Goal: Task Accomplishment & Management: Complete application form

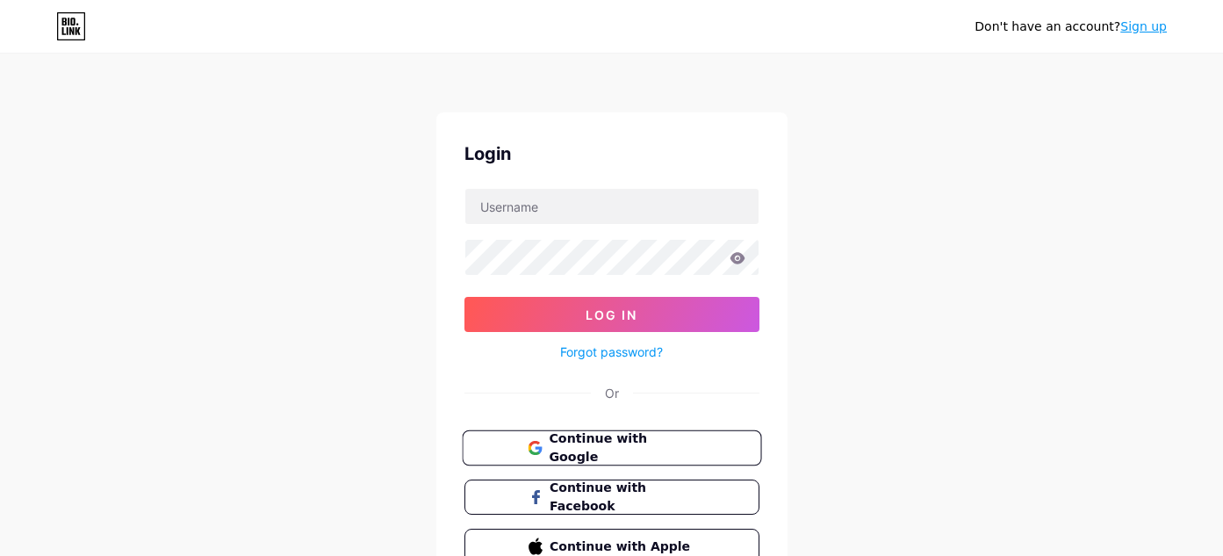
click at [593, 447] on span "Continue with Google" at bounding box center [622, 448] width 147 height 38
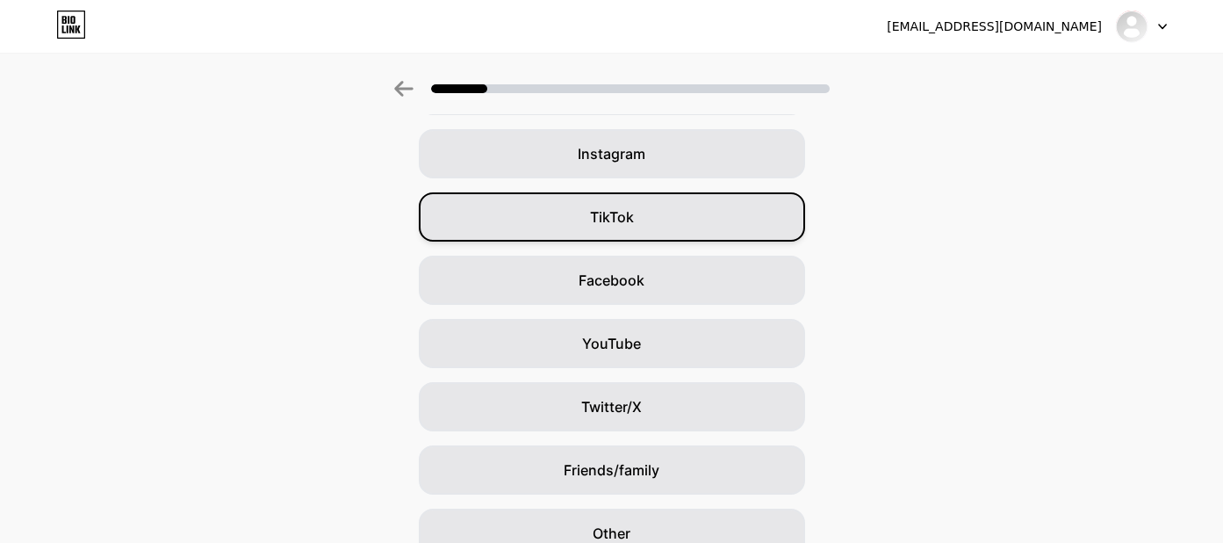
scroll to position [176, 0]
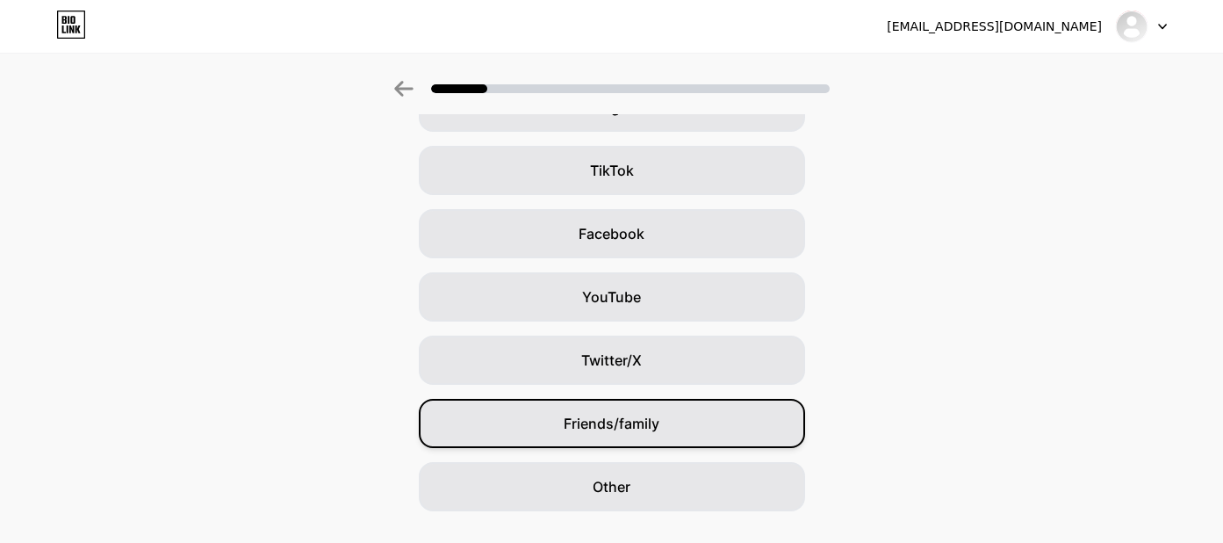
click at [655, 431] on span "Friends/family" at bounding box center [612, 423] width 96 height 21
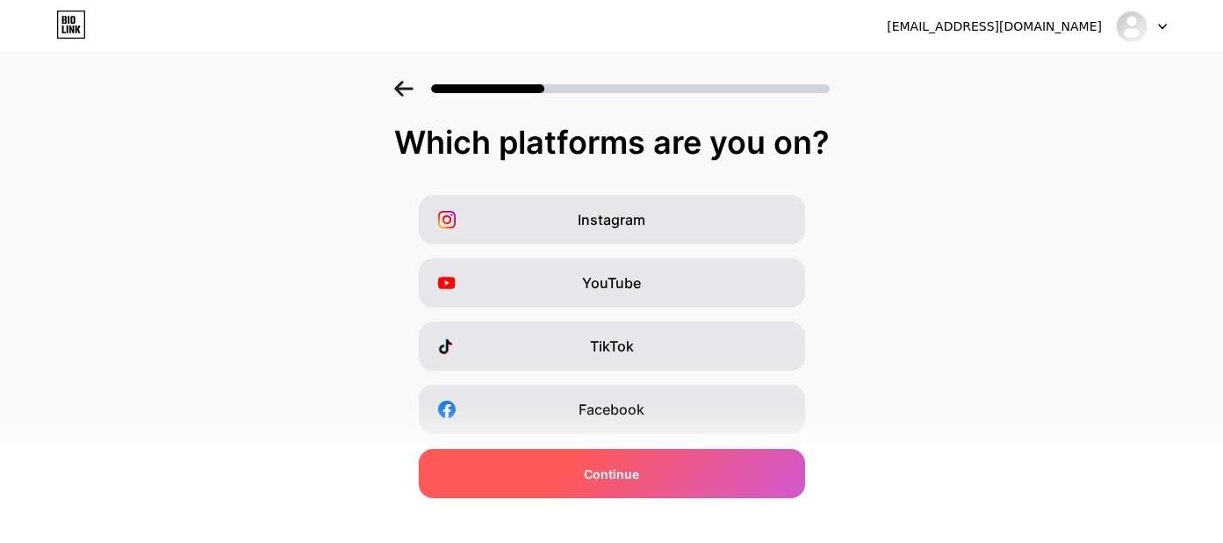
click at [689, 488] on div "Continue" at bounding box center [612, 473] width 386 height 49
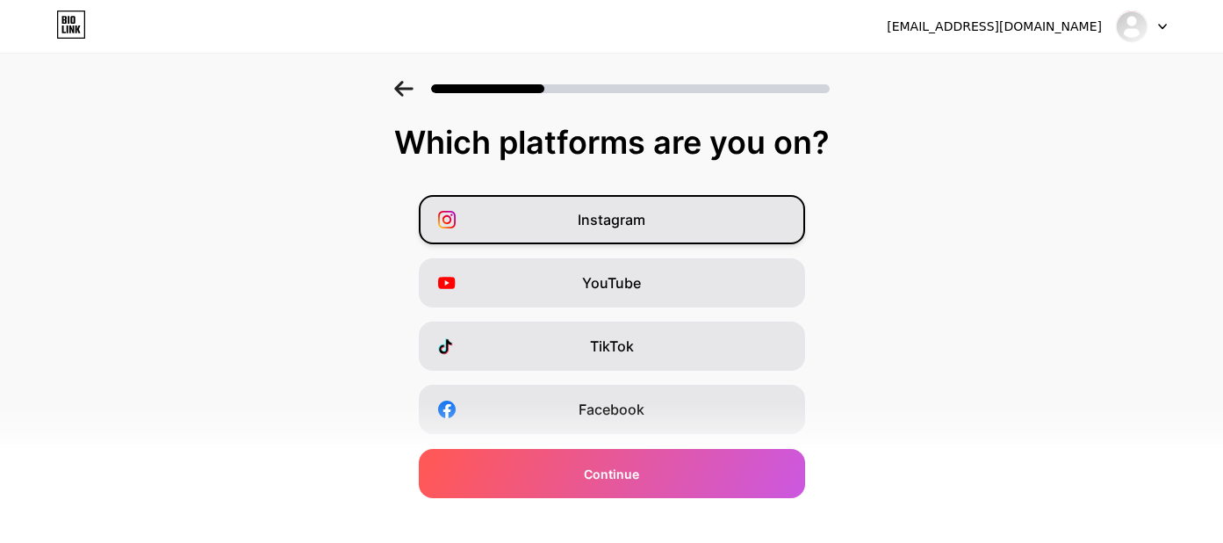
click at [648, 230] on div "Instagram" at bounding box center [612, 219] width 386 height 49
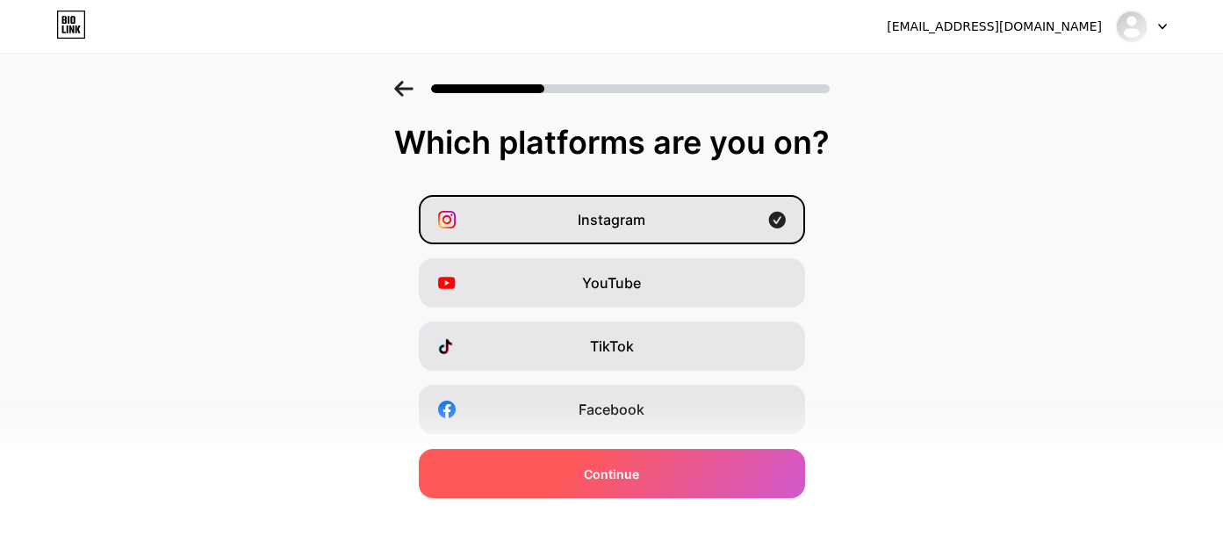
click at [663, 476] on div "Continue" at bounding box center [612, 473] width 386 height 49
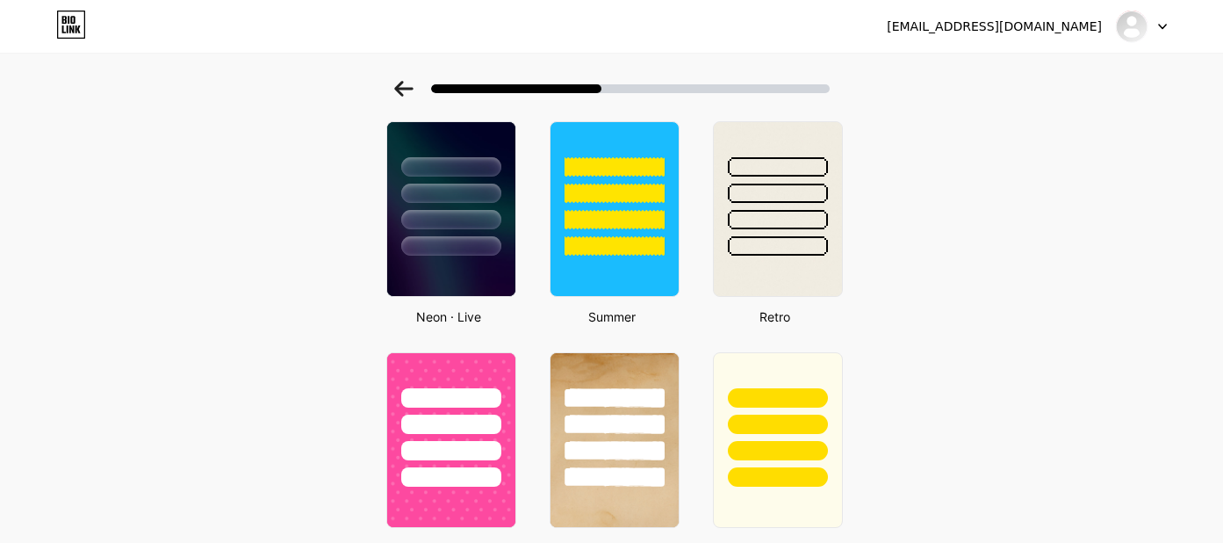
scroll to position [790, 0]
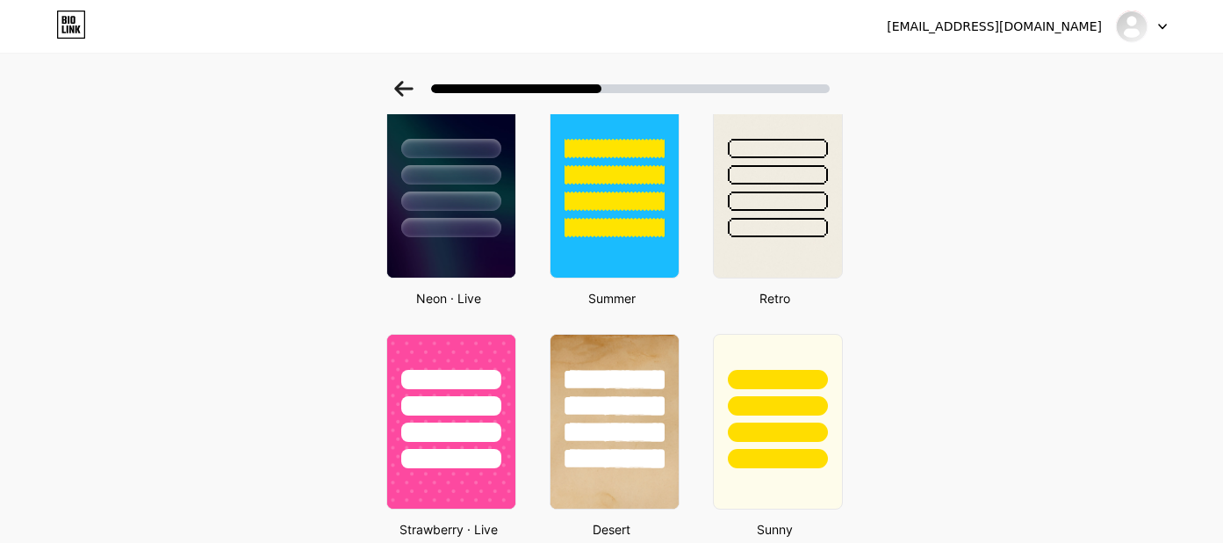
drag, startPoint x: 983, startPoint y: 195, endPoint x: 990, endPoint y: 208, distance: 14.9
click at [988, 207] on div "Select a theme Basics Carbon Christmas Pride Glitch Winter · Live Glassy · Live…" at bounding box center [611, 260] width 1223 height 1941
